Goal: Task Accomplishment & Management: Manage account settings

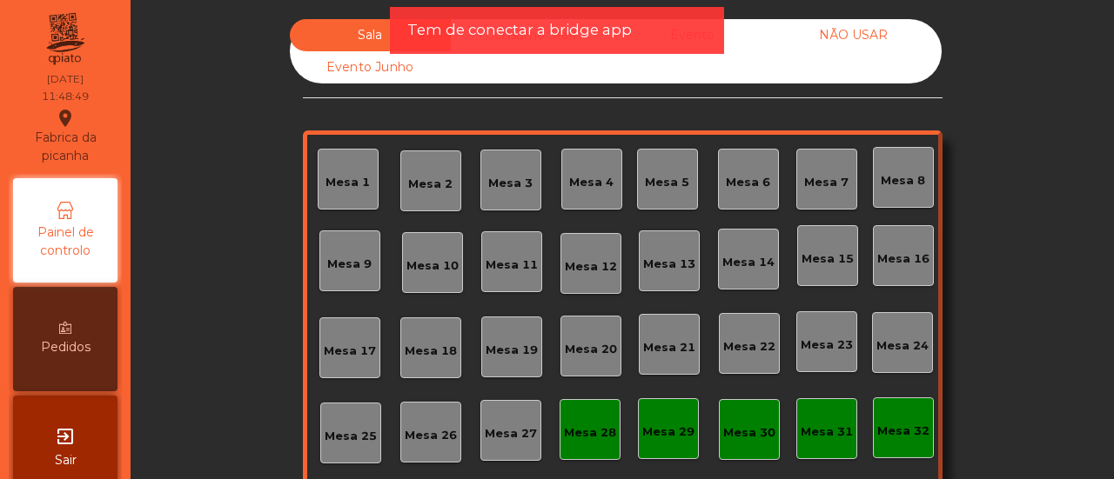
click at [377, 69] on div "Evento Junho" at bounding box center [370, 67] width 161 height 32
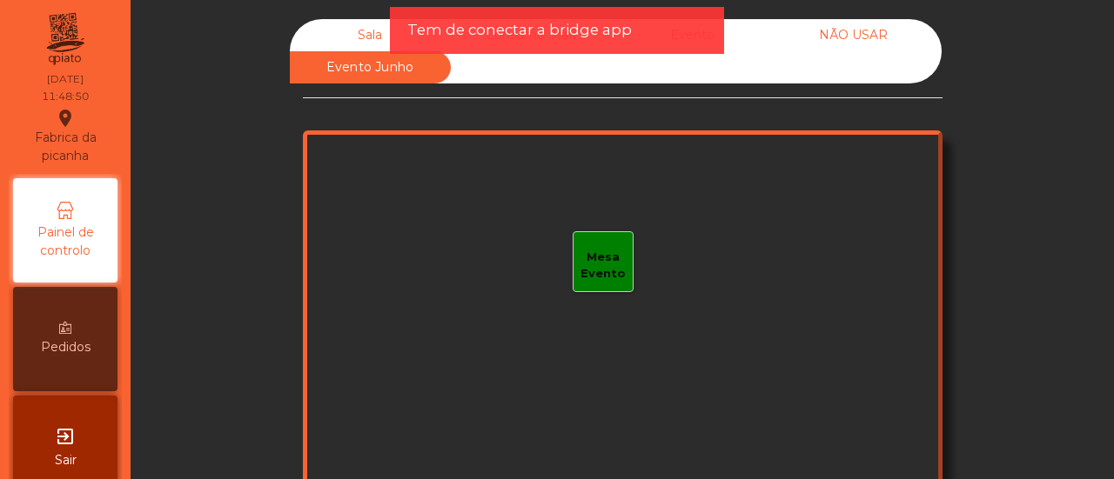
click at [374, 32] on div "Sala" at bounding box center [370, 35] width 161 height 32
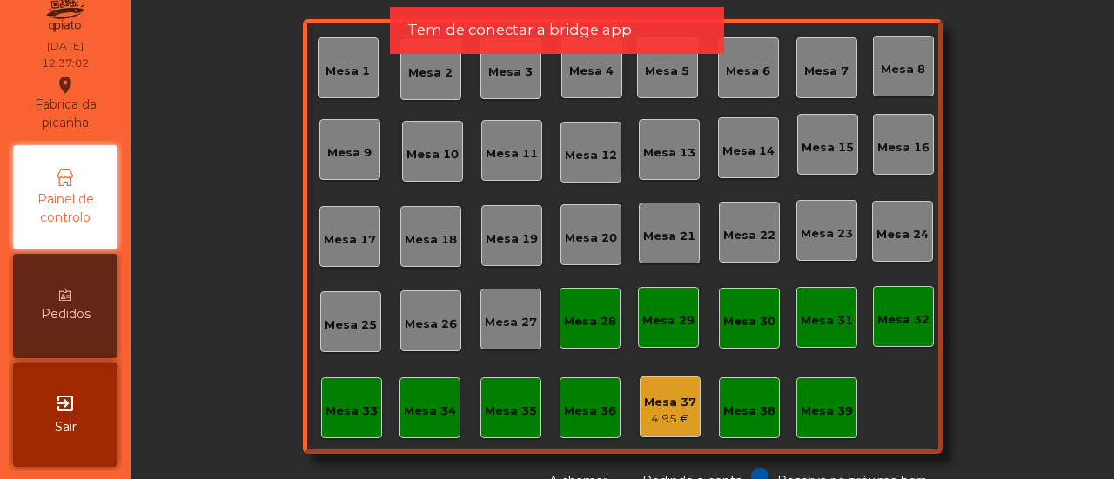
scroll to position [205, 0]
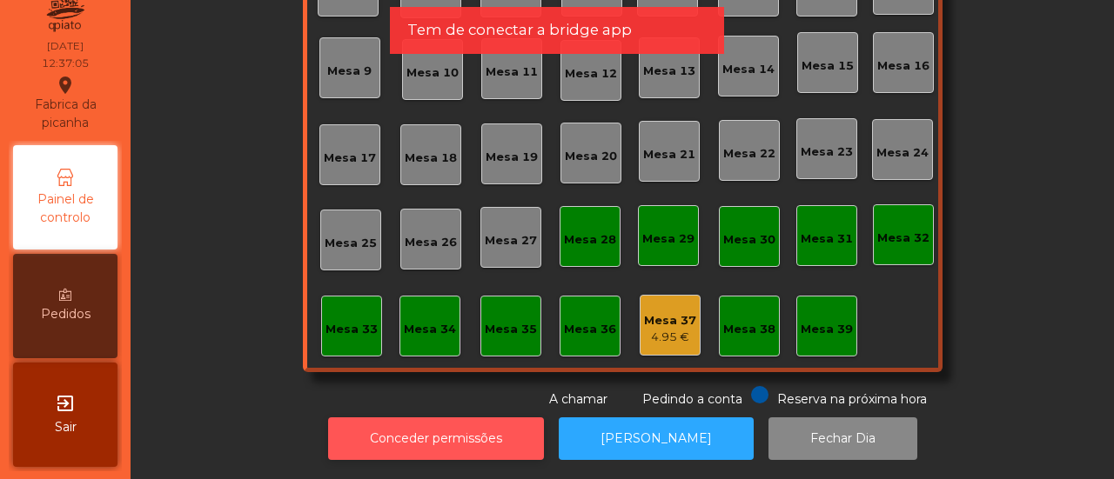
click at [455, 418] on button "Conceder permissões" at bounding box center [436, 439] width 216 height 43
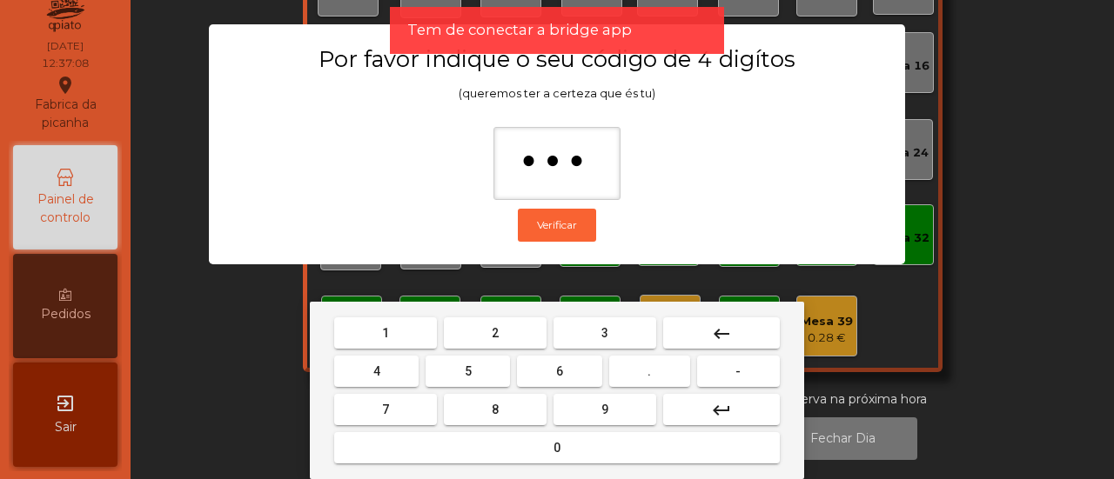
type input "****"
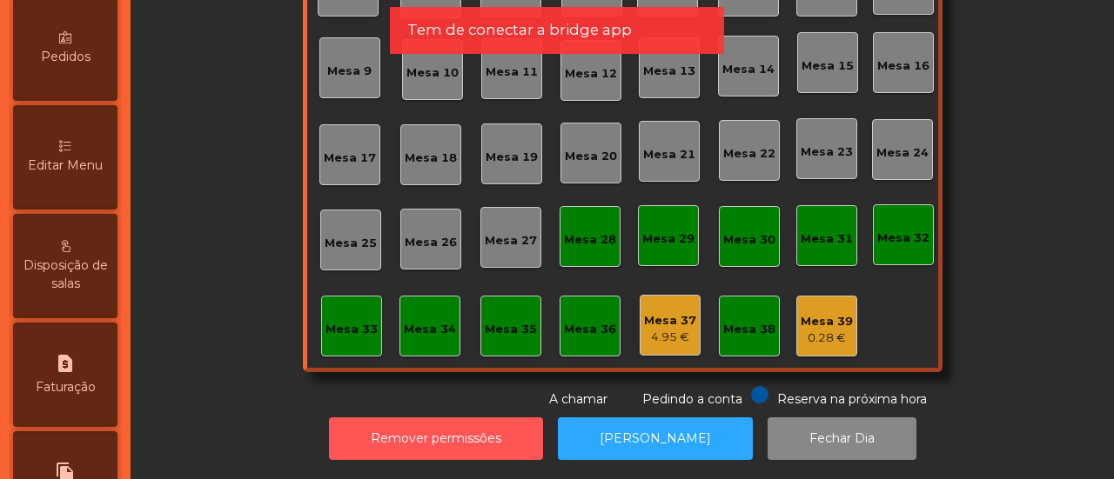
scroll to position [296, 0]
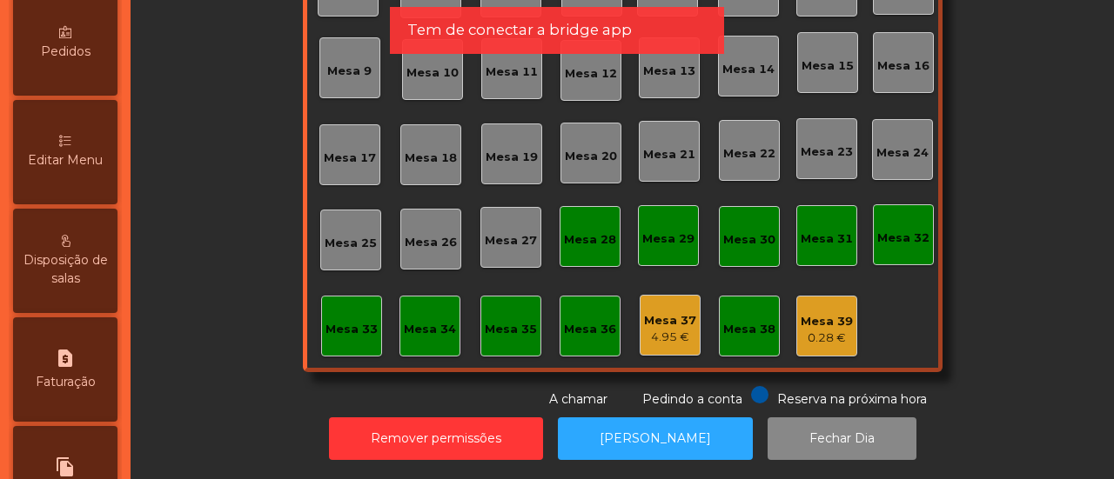
click at [96, 191] on div "Editar Menu" at bounding box center [65, 152] width 104 height 104
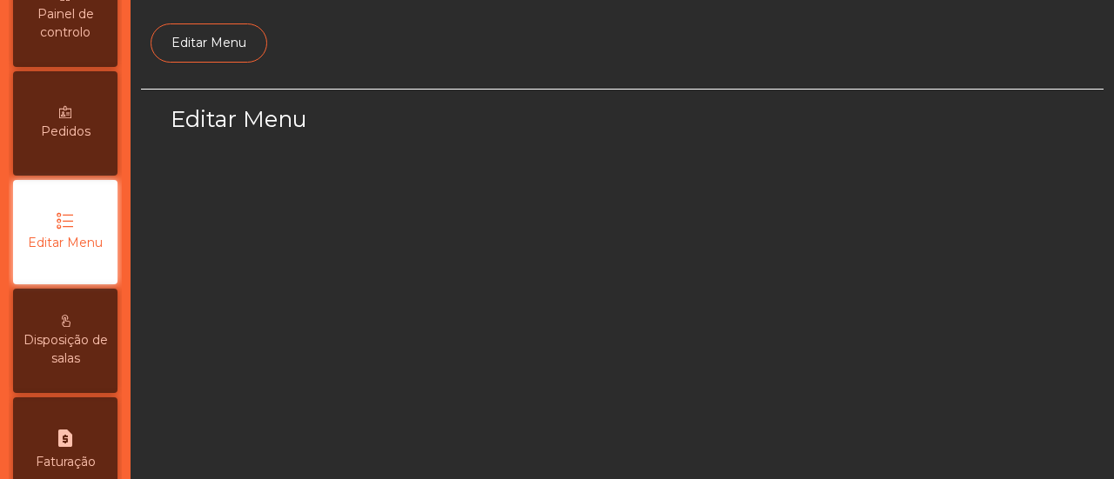
select select "*"
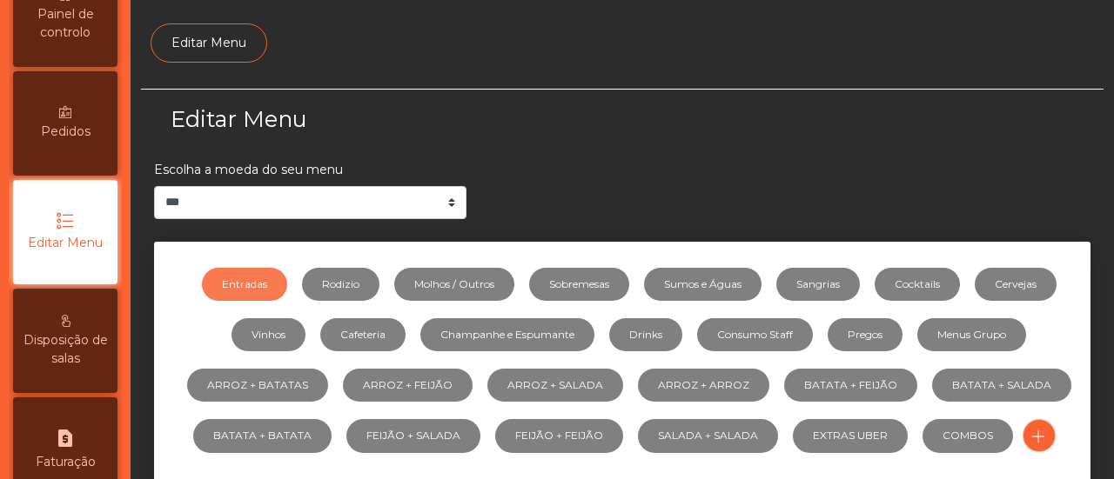
scroll to position [208, 0]
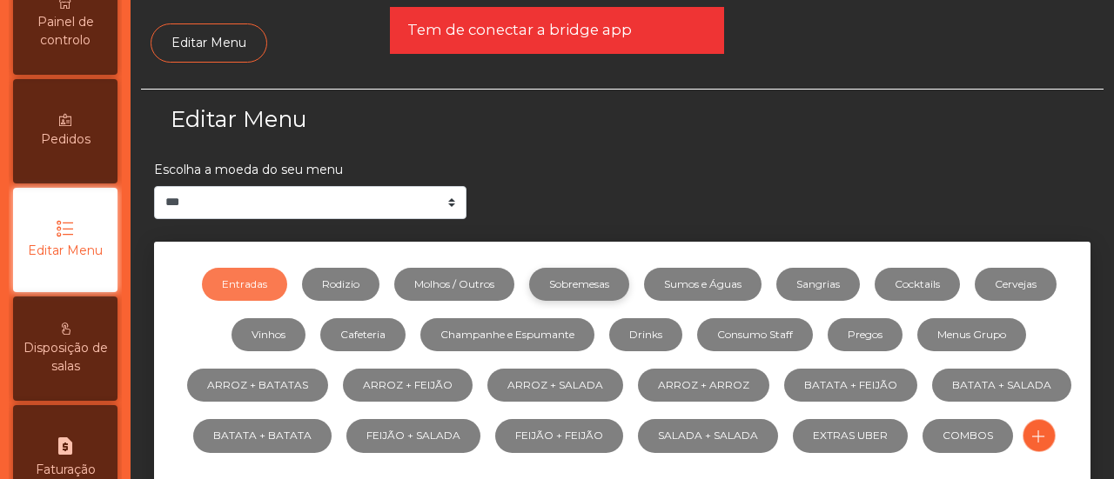
click at [572, 282] on link "Sobremesas" at bounding box center [579, 284] width 100 height 33
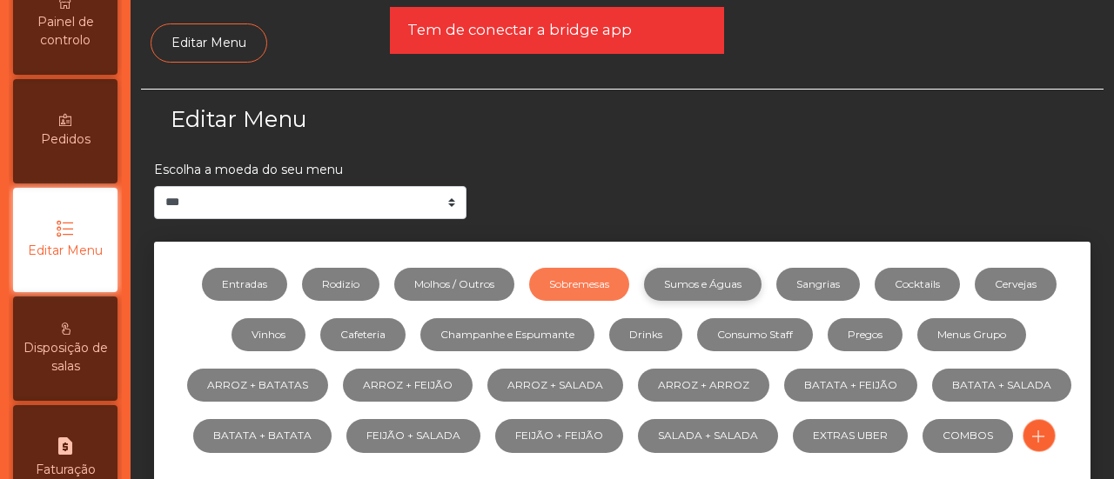
click at [694, 286] on link "Sumos e Águas" at bounding box center [702, 284] width 117 height 33
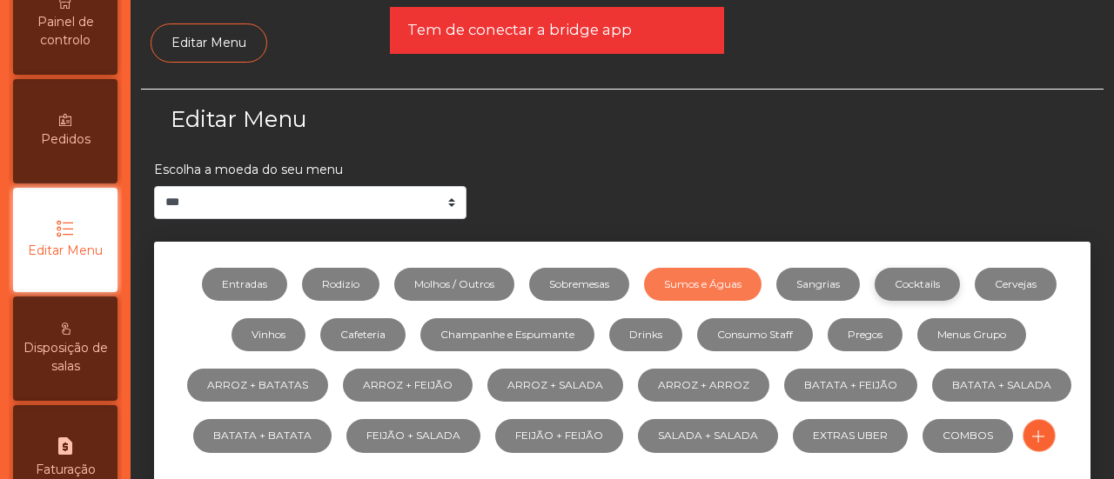
click at [908, 279] on link "Cocktails" at bounding box center [916, 284] width 85 height 33
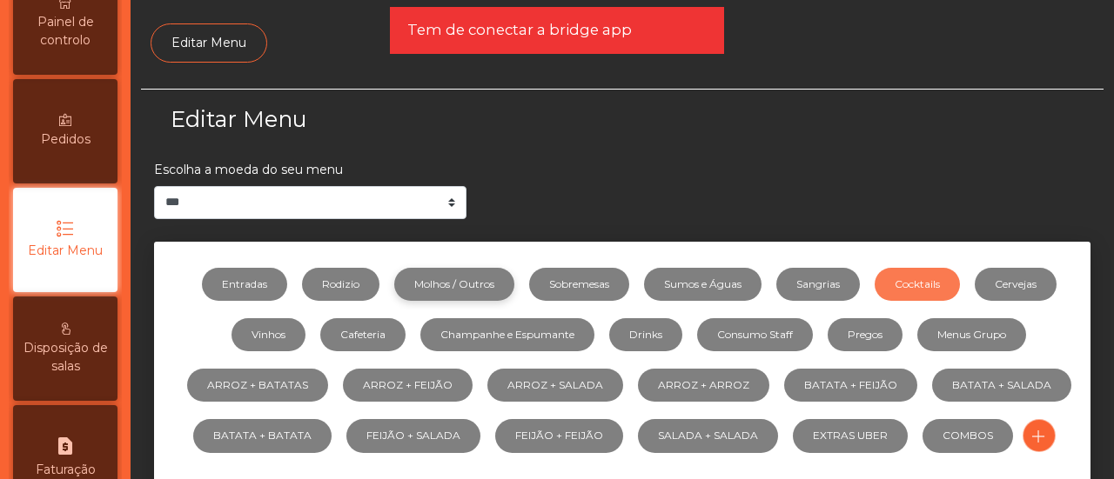
click at [472, 277] on link "Molhos / Outros" at bounding box center [454, 284] width 120 height 33
